Goal: Task Accomplishment & Management: Use online tool/utility

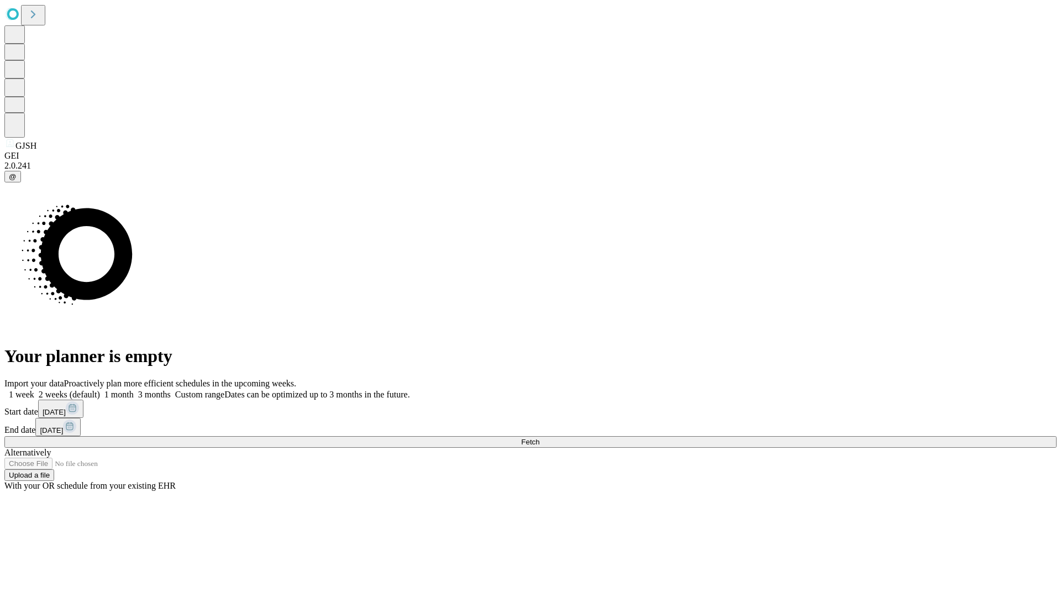
click at [539, 437] on span "Fetch" at bounding box center [530, 441] width 18 height 8
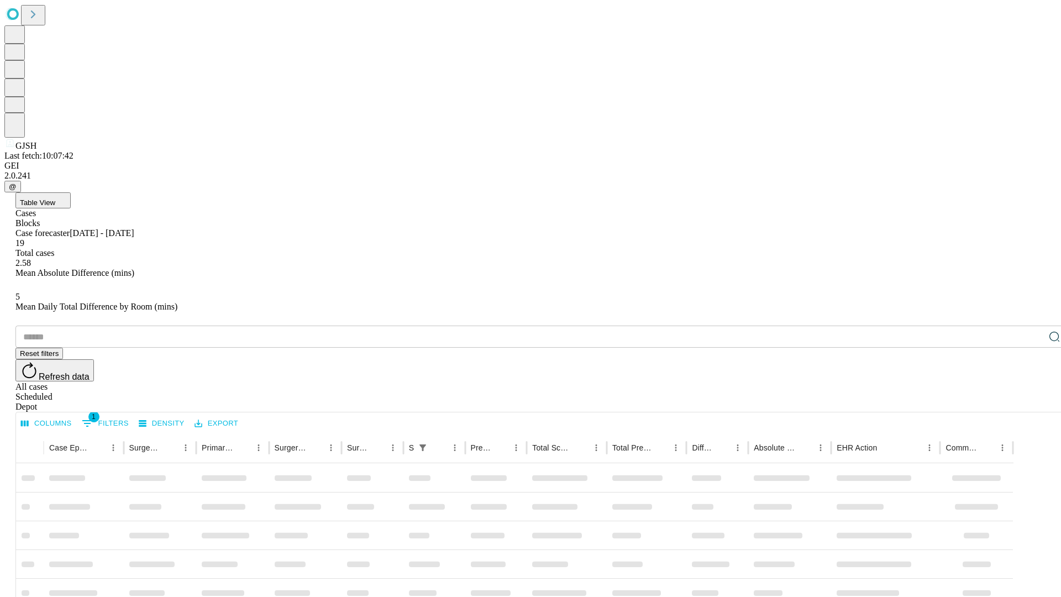
click at [1032, 402] on div "Depot" at bounding box center [541, 407] width 1052 height 10
